Goal: Find specific page/section

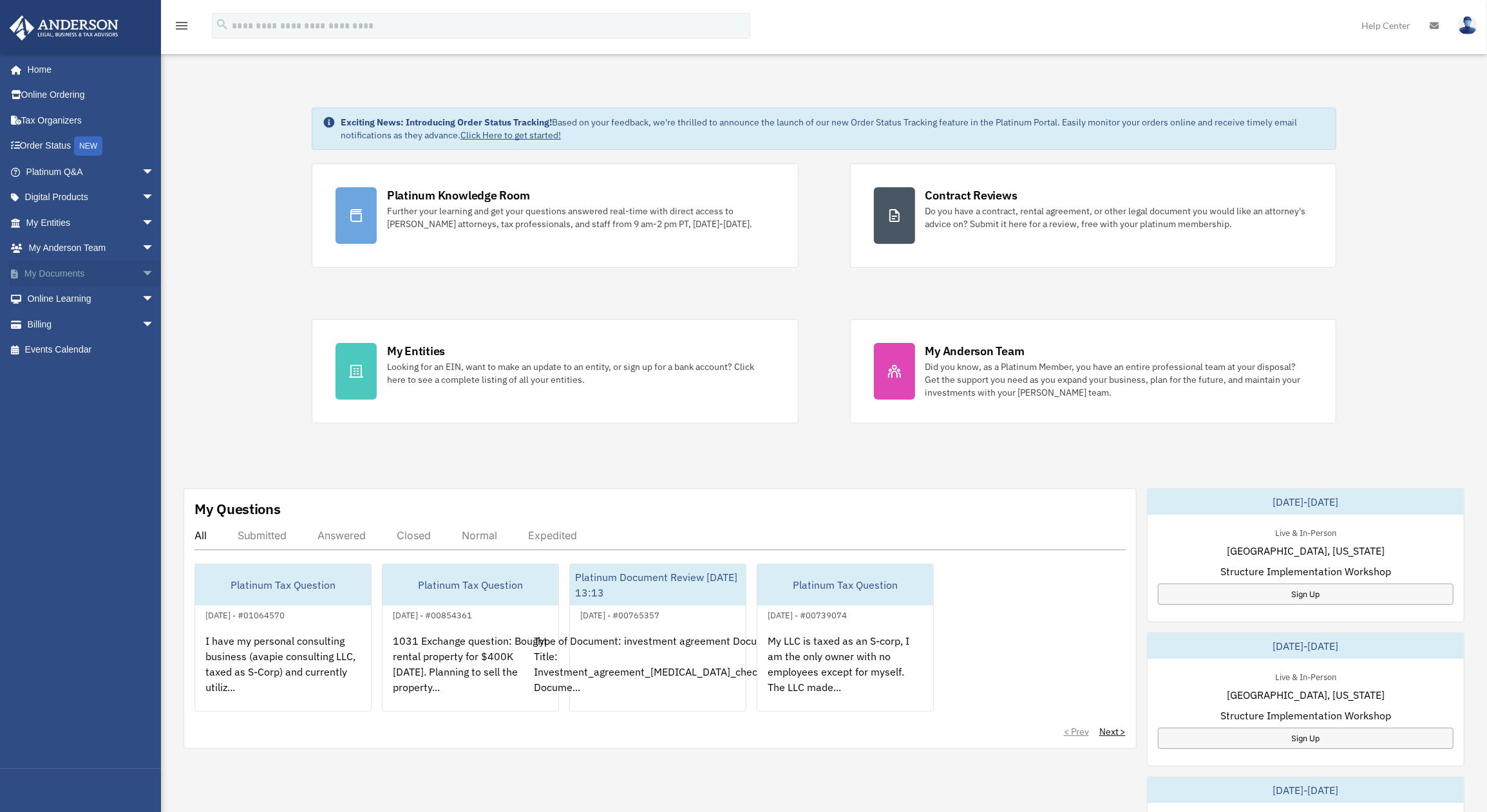
click at [48, 277] on link "My Documents arrow_drop_down" at bounding box center [91, 273] width 165 height 25
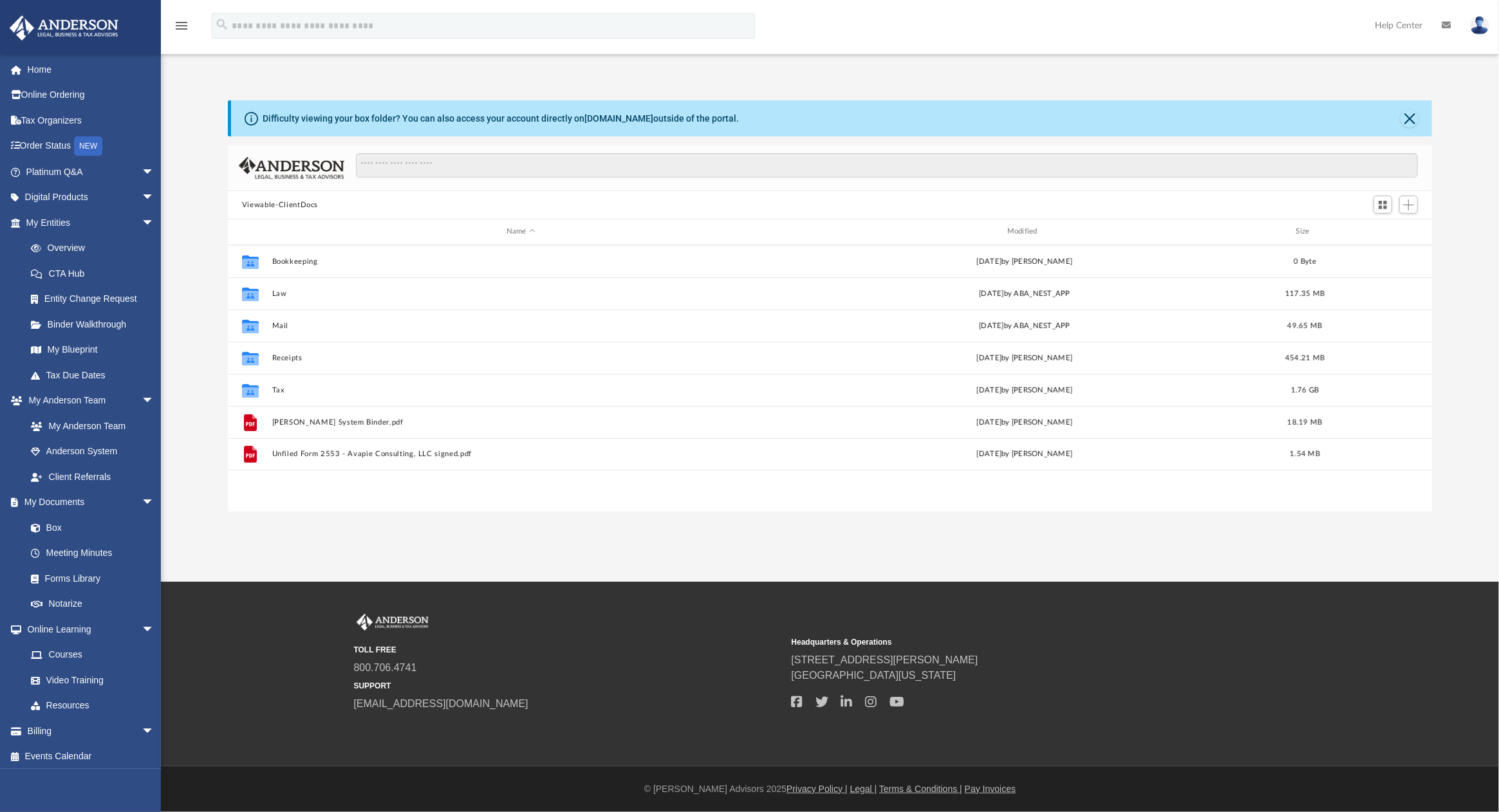
scroll to position [279, 1191]
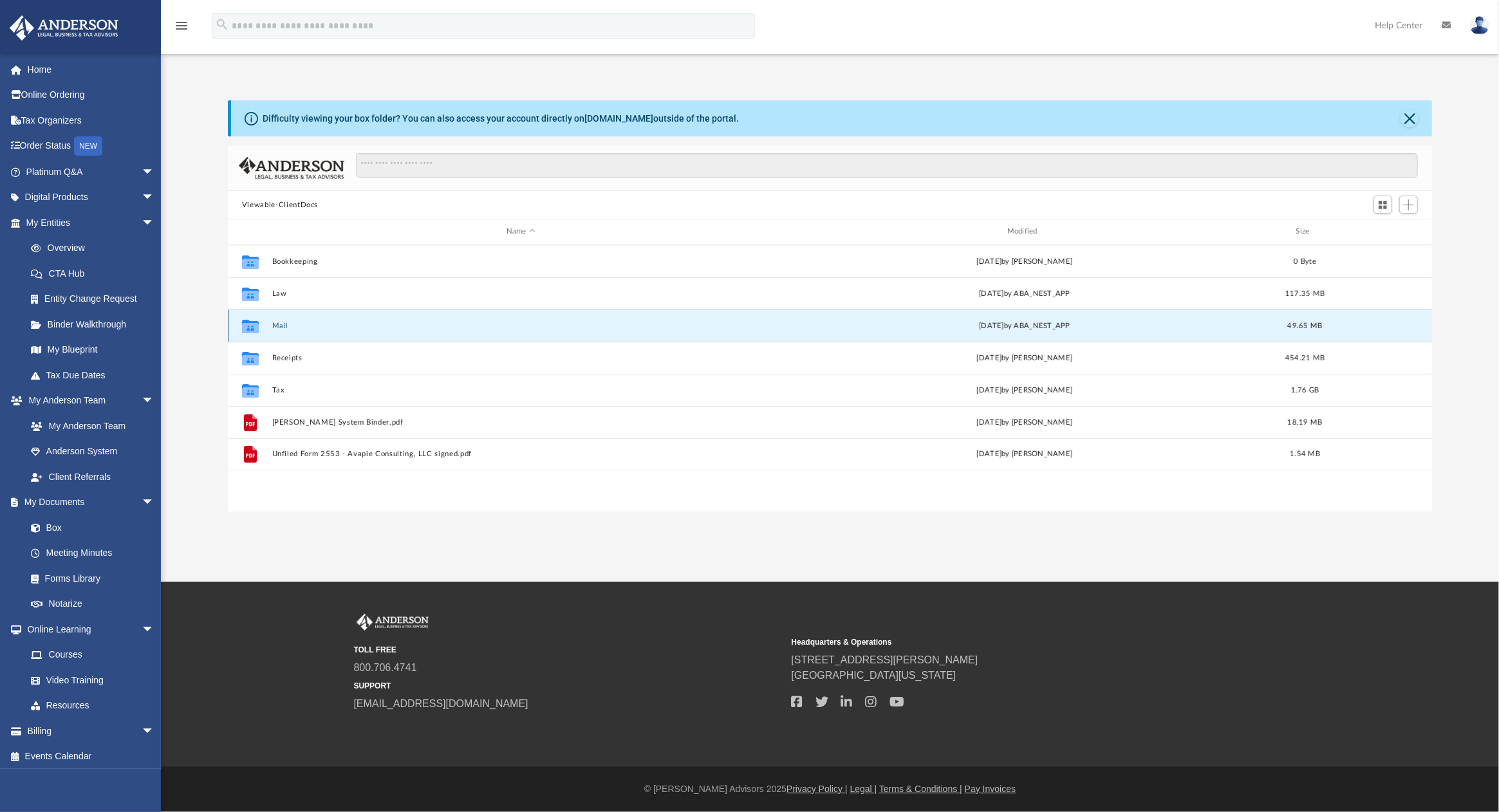
click at [284, 325] on button "Mail" at bounding box center [521, 325] width 498 height 8
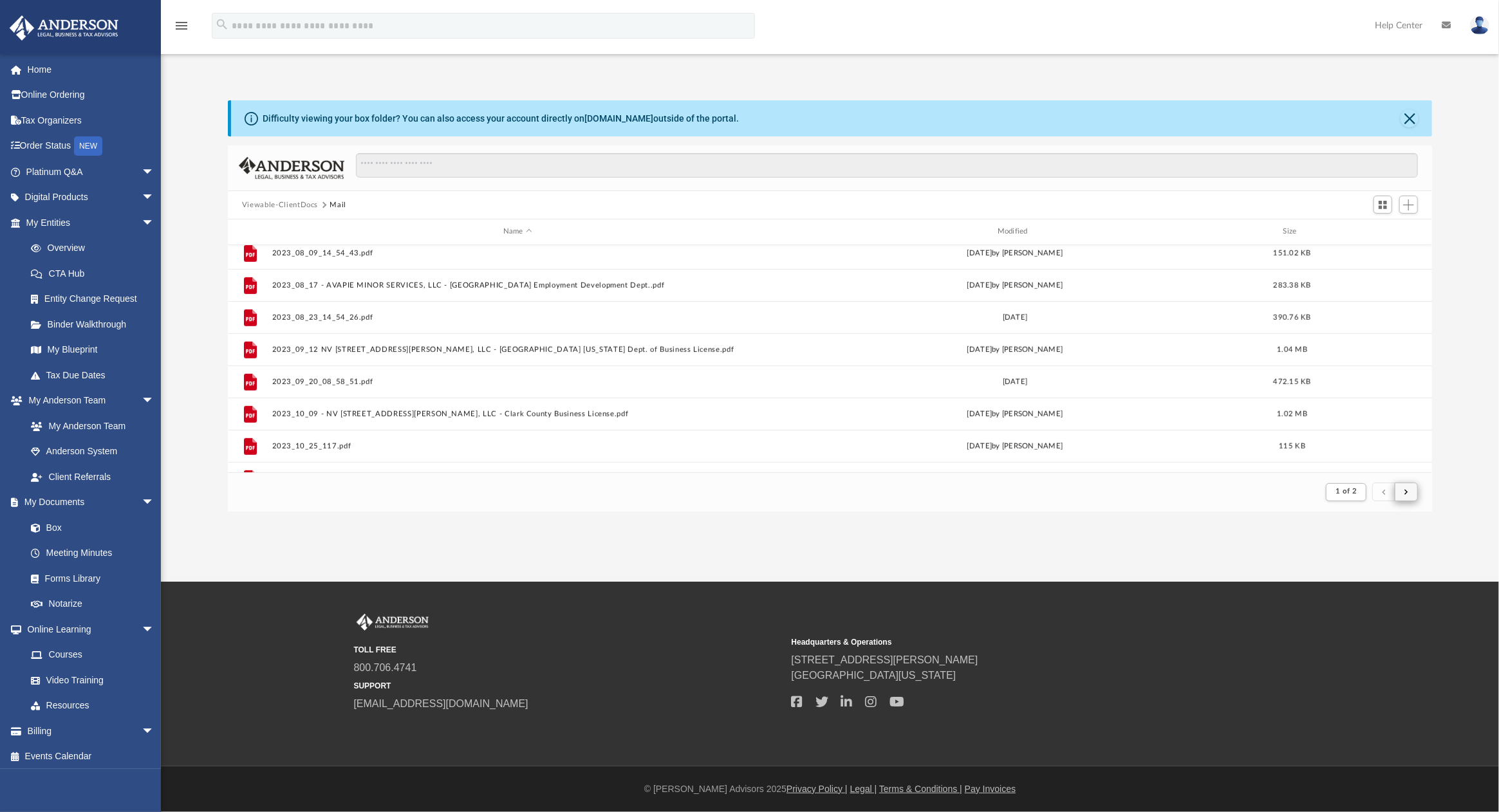
scroll to position [239, 1191]
click at [1412, 498] on button "submit" at bounding box center [1407, 492] width 23 height 19
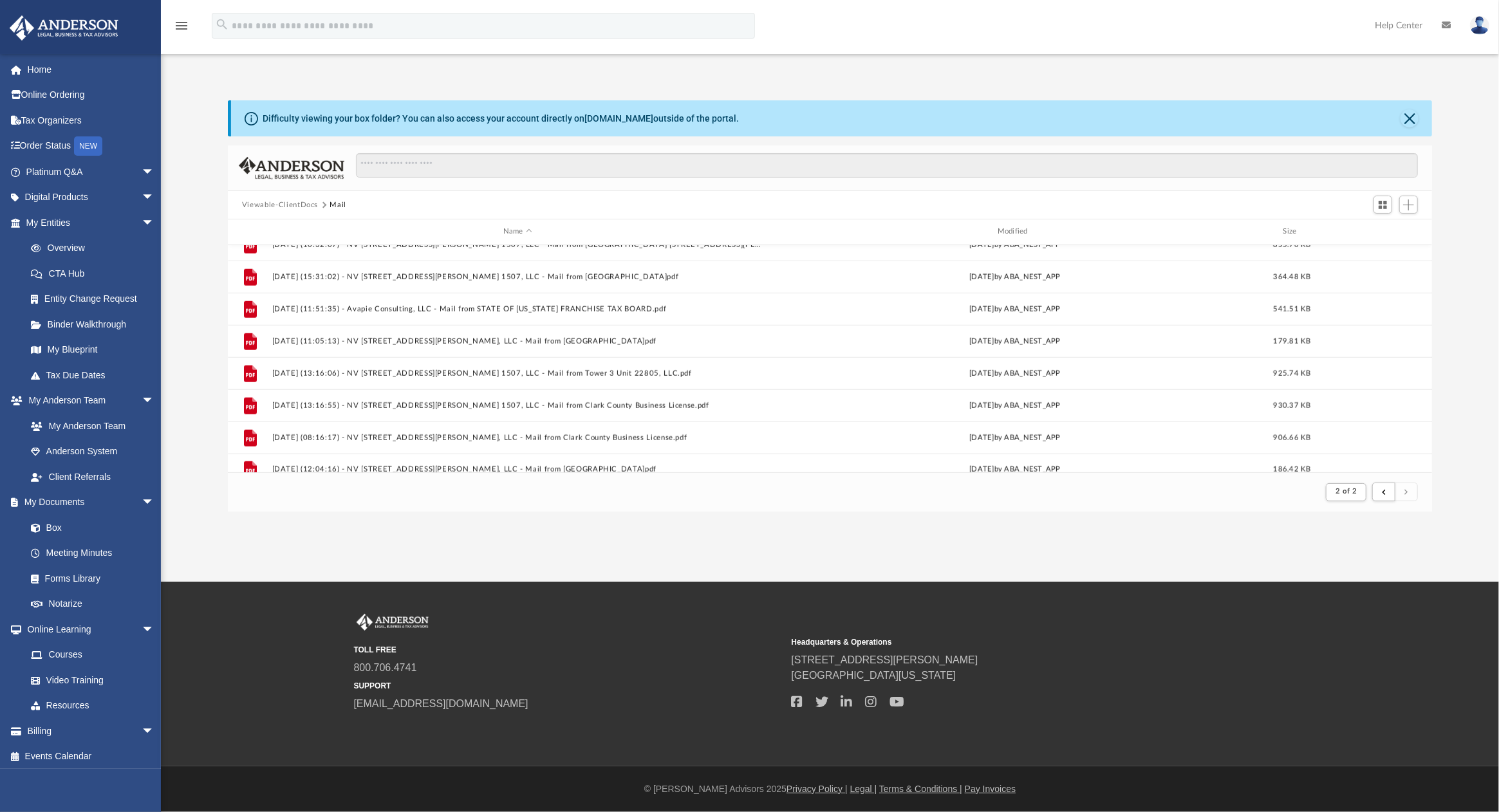
scroll to position [1286, 0]
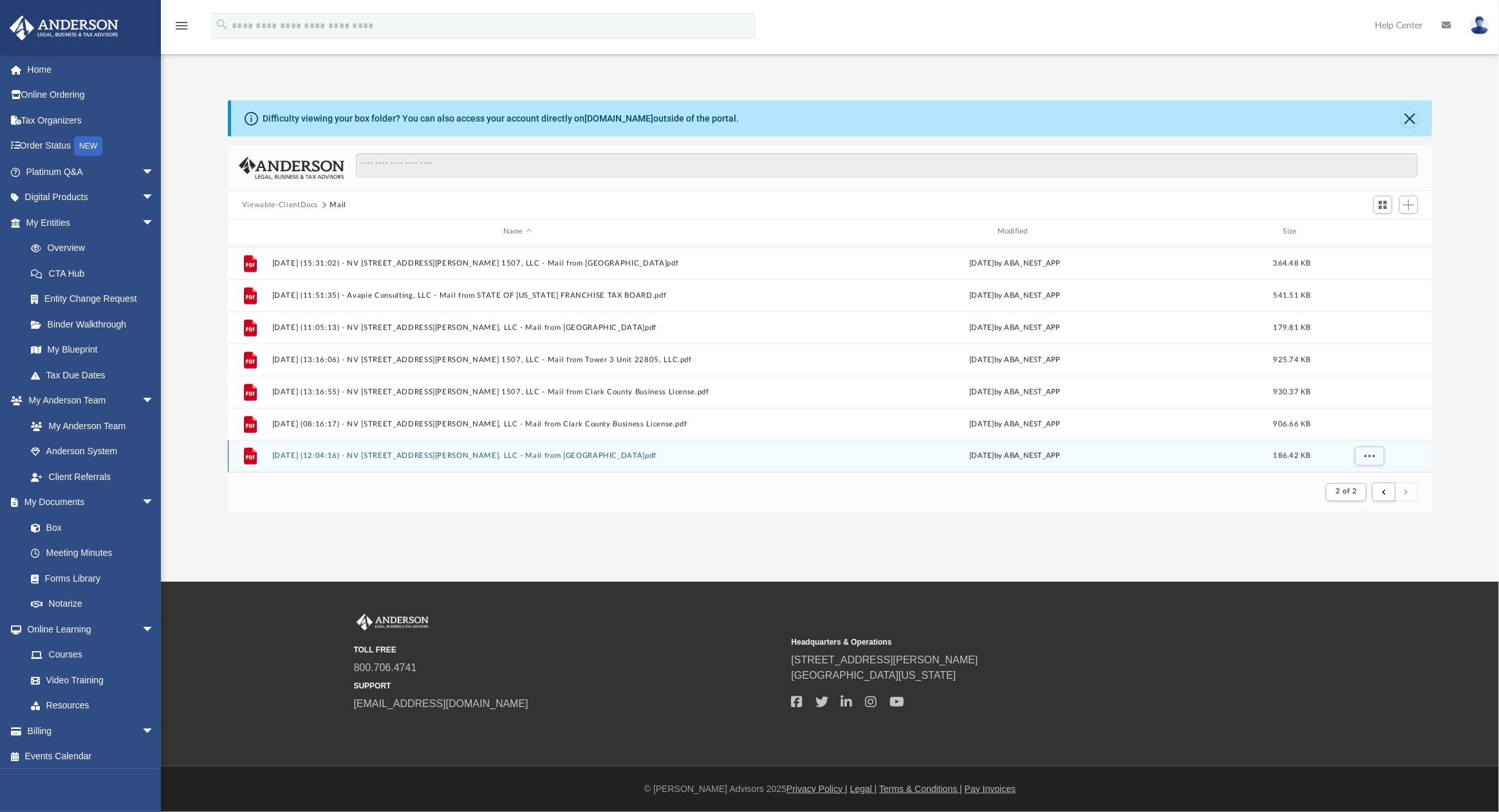
click at [472, 456] on button "2025.08.19 (12:04:16) - NV 145 E Harmon Ave 1507, LLC - Mail from ELAVON.pdf" at bounding box center [517, 456] width 492 height 8
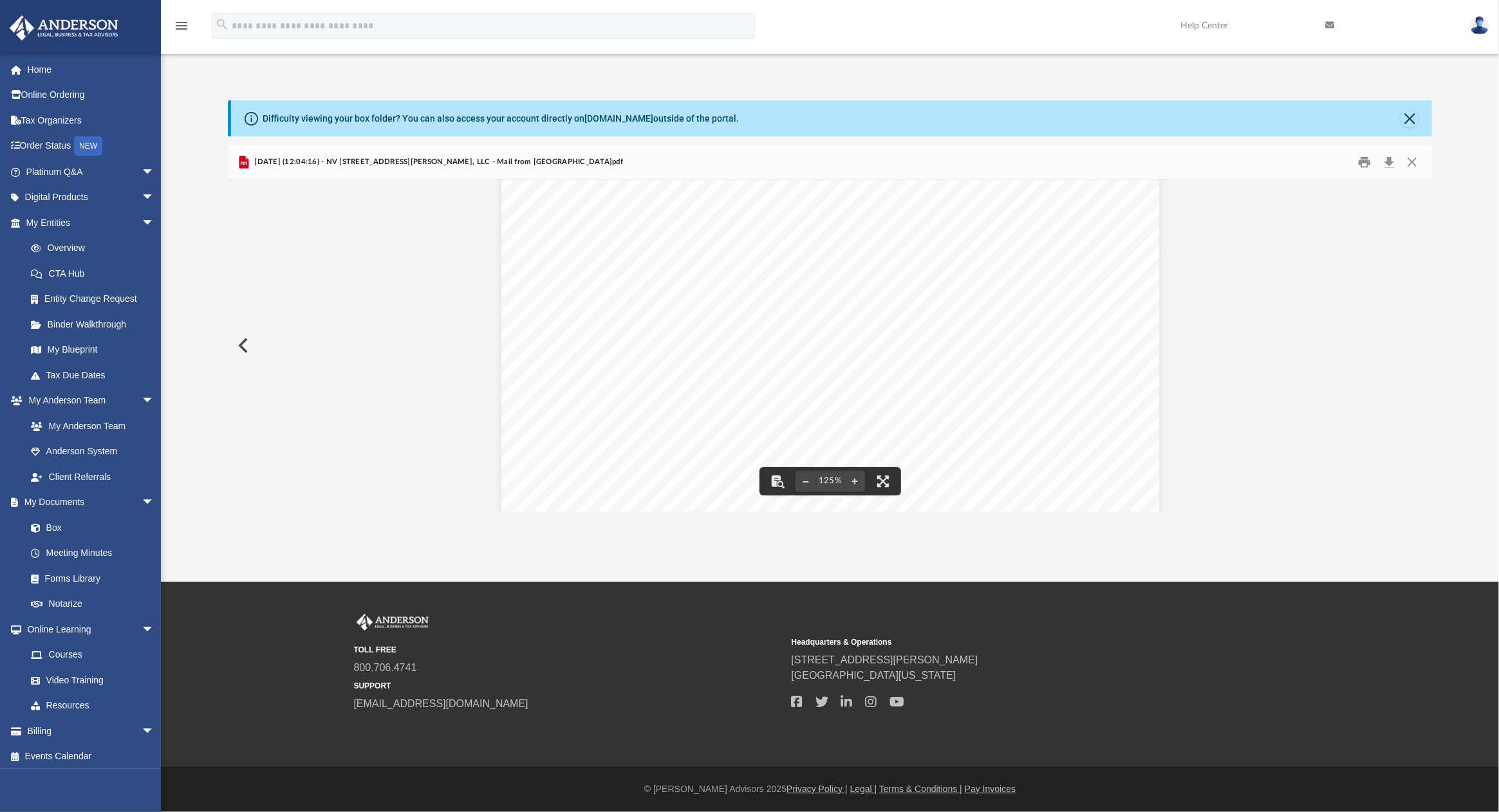
scroll to position [0, 0]
click at [1408, 122] on button "Close" at bounding box center [1410, 119] width 18 height 18
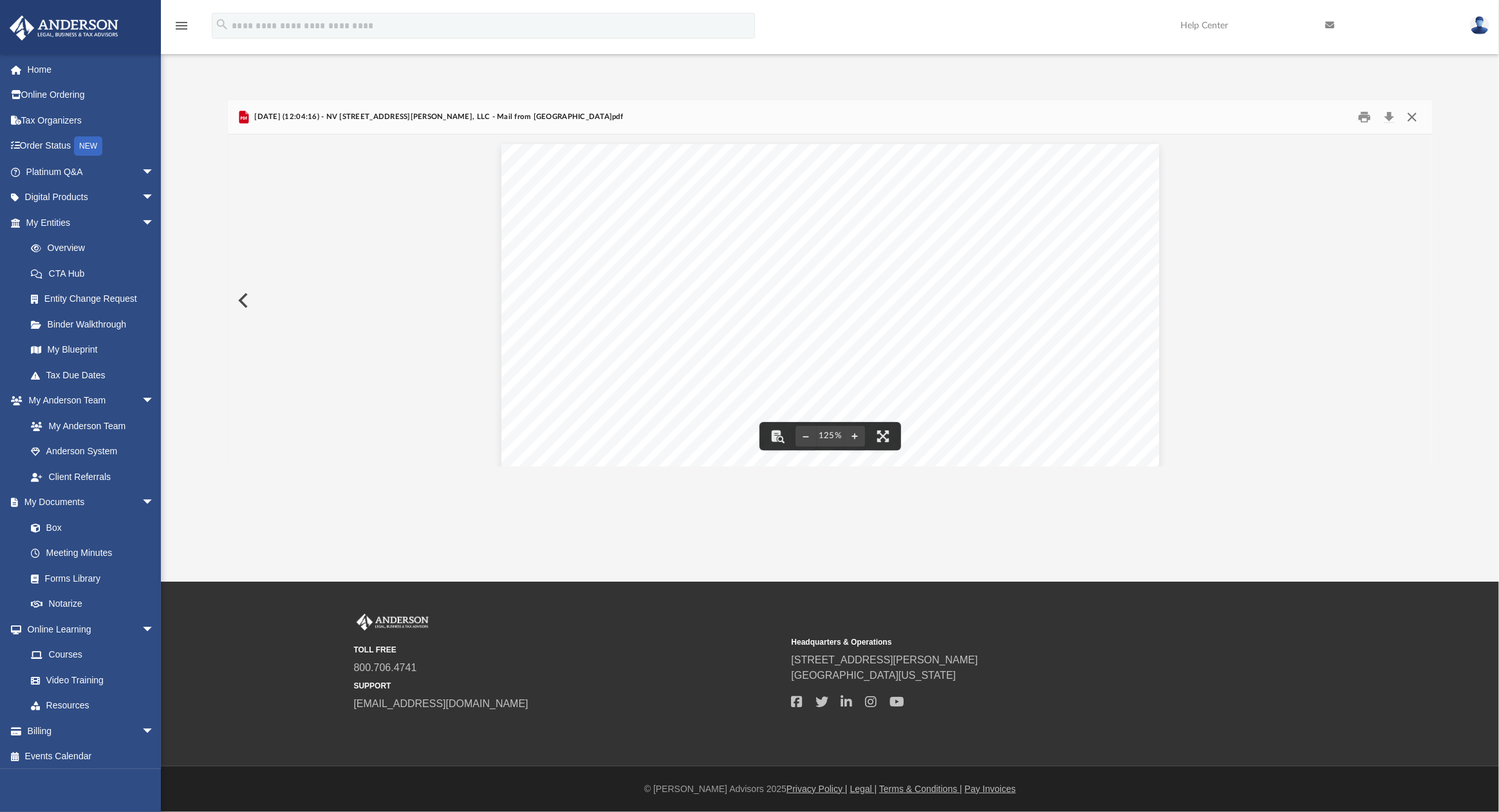
click at [1422, 113] on button "Close" at bounding box center [1412, 117] width 23 height 20
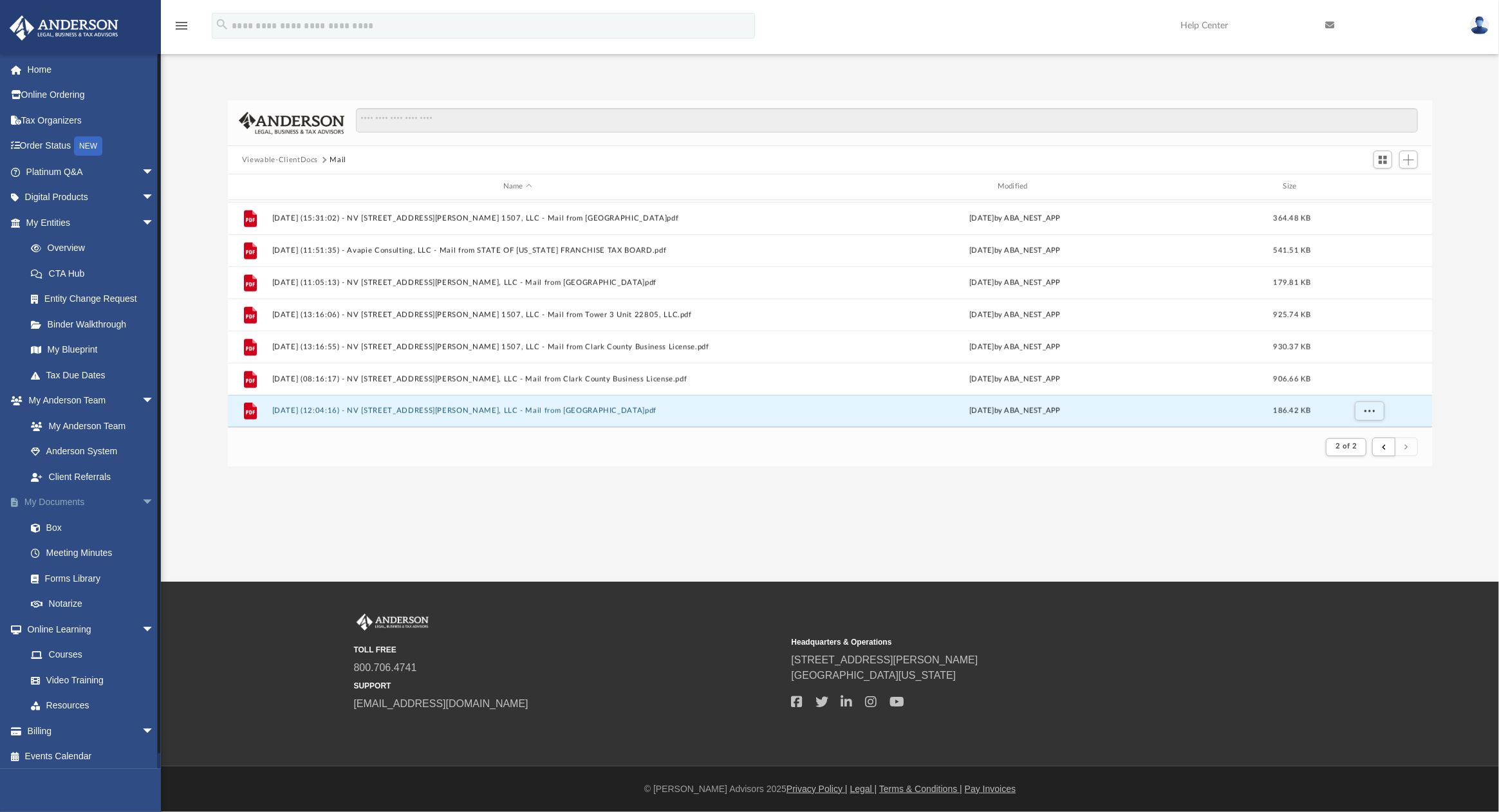
click at [65, 500] on link "My Documents arrow_drop_down" at bounding box center [91, 502] width 165 height 25
click at [60, 500] on link "My Documents arrow_drop_down" at bounding box center [91, 502] width 165 height 25
click at [54, 506] on link "My Documents arrow_drop_down" at bounding box center [91, 502] width 165 height 25
click at [45, 526] on span at bounding box center [42, 528] width 8 height 9
click at [263, 156] on button "Viewable-ClientDocs" at bounding box center [280, 160] width 76 height 12
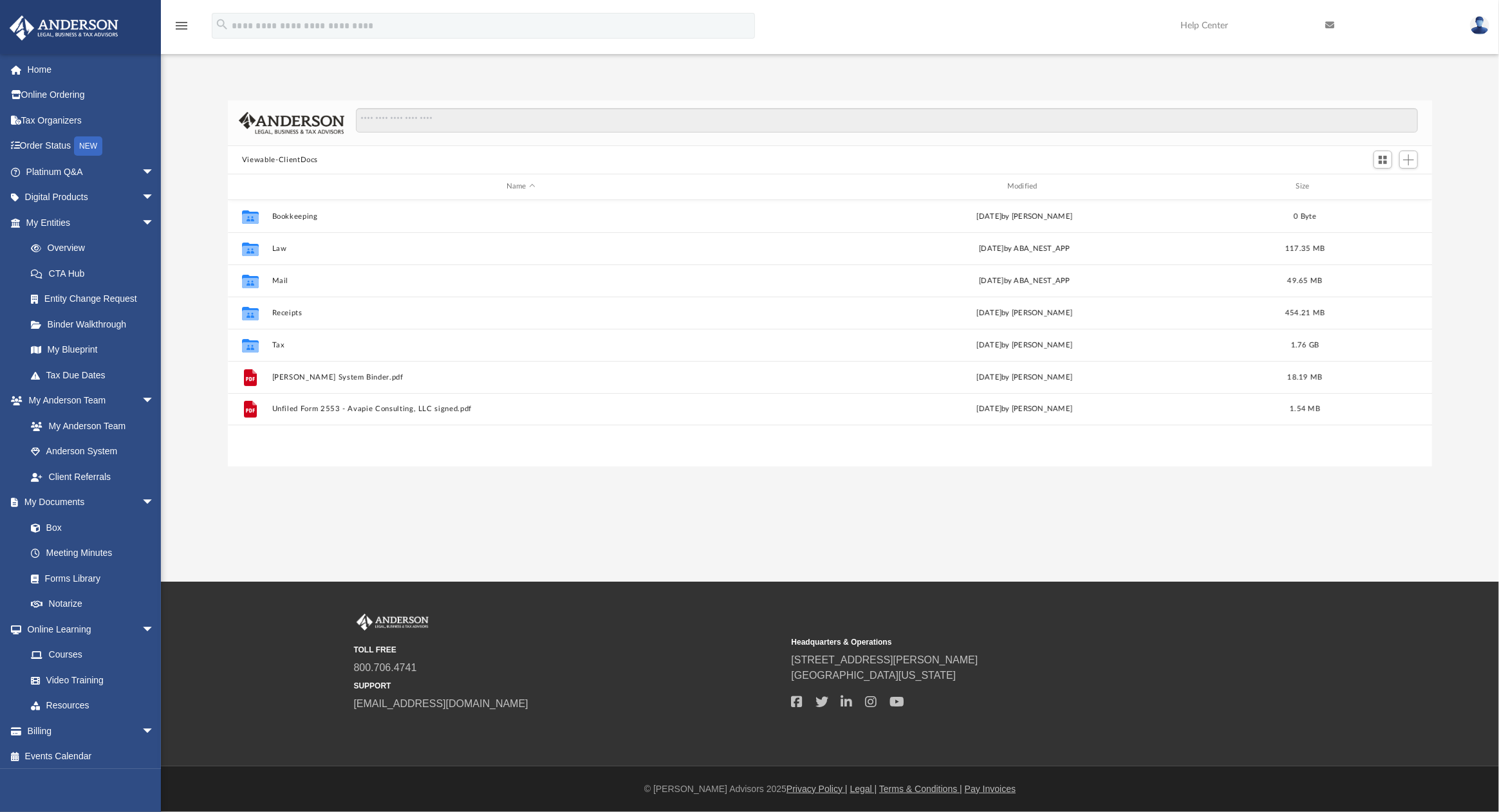
scroll to position [279, 1191]
